Goal: Task Accomplishment & Management: Manage account settings

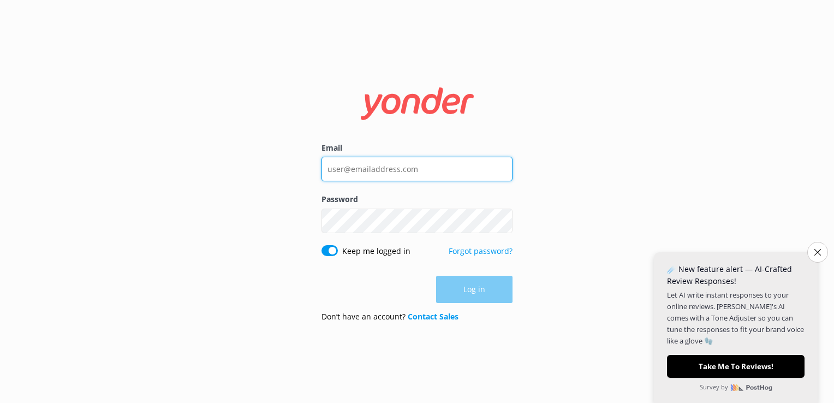
click at [369, 171] on input "Email" at bounding box center [416, 169] width 191 height 25
paste input "[EMAIL_ADDRESS][DOMAIN_NAME]"
type input "[EMAIL_ADDRESS][DOMAIN_NAME]"
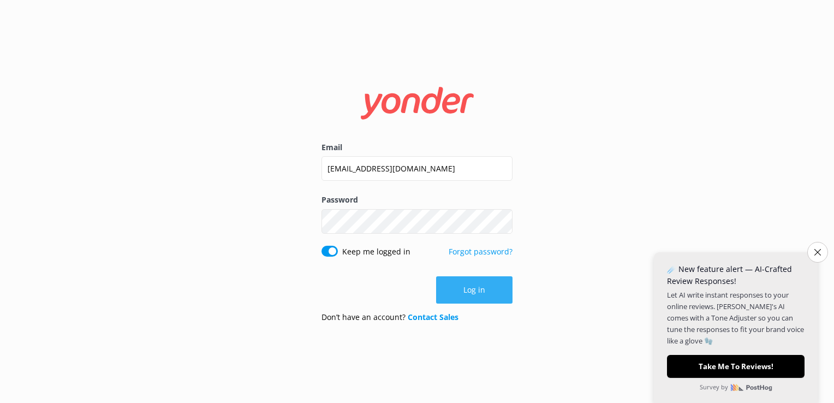
click at [458, 290] on button "Log in" at bounding box center [474, 289] width 76 height 27
